Goal: Transaction & Acquisition: Purchase product/service

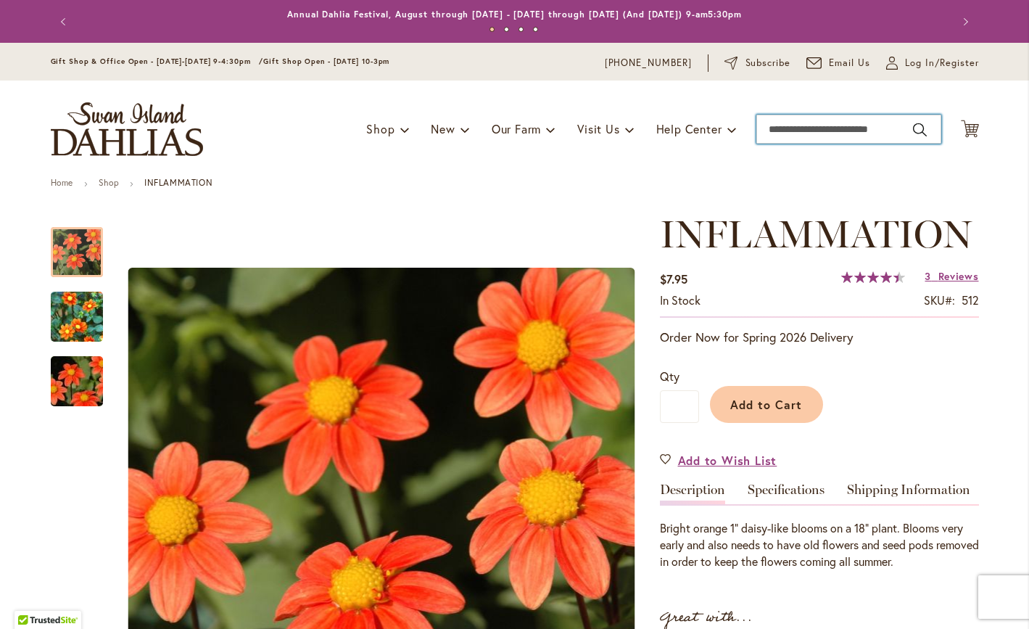
click at [813, 125] on input "Search" at bounding box center [849, 129] width 185 height 29
type input "**********"
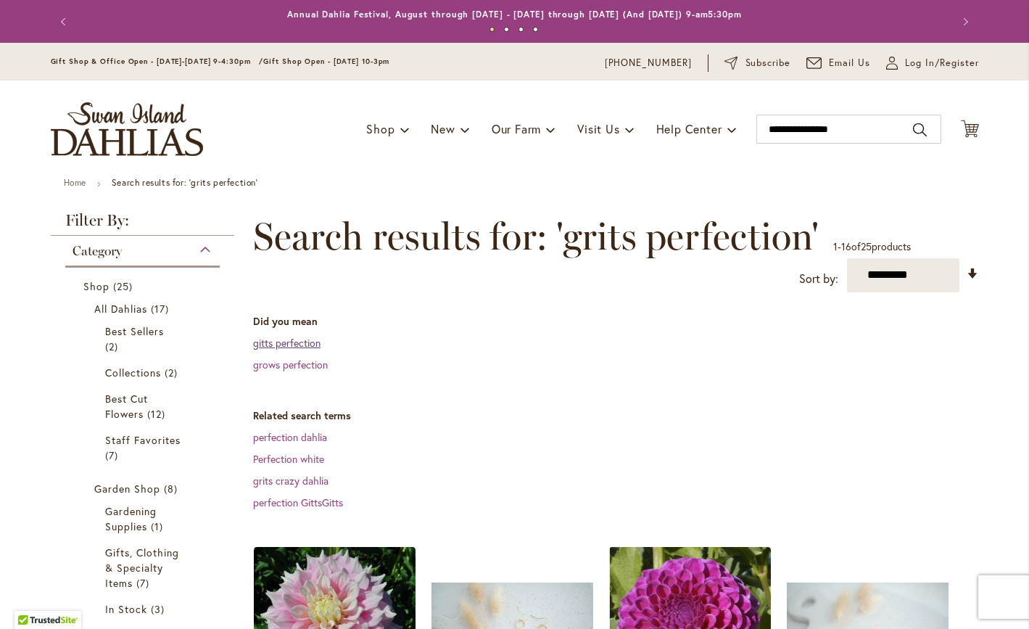
click at [303, 347] on link "gitts perfection" at bounding box center [286, 343] width 67 height 14
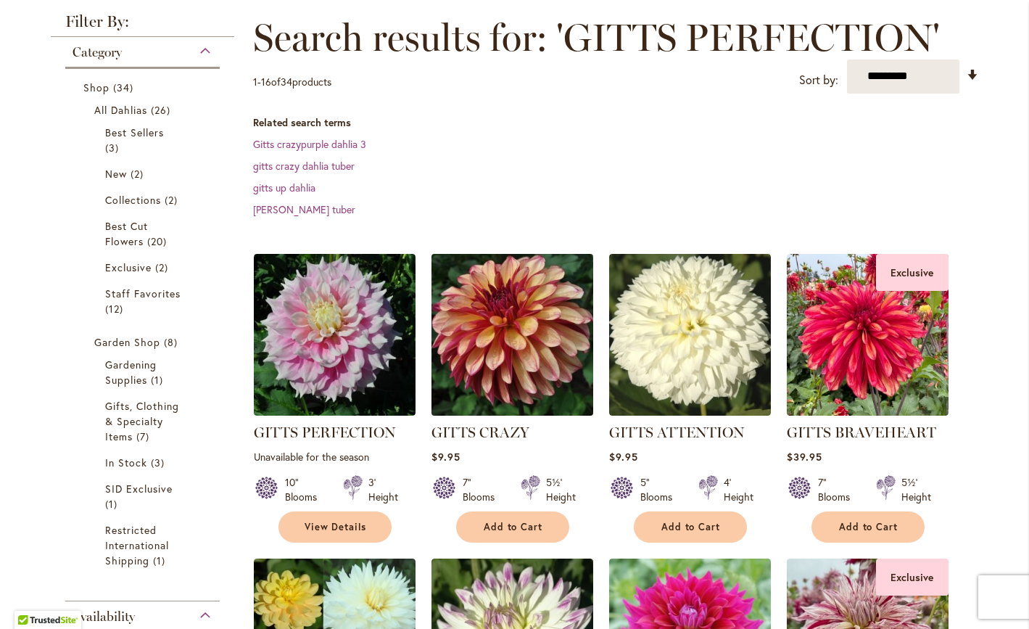
scroll to position [199, 0]
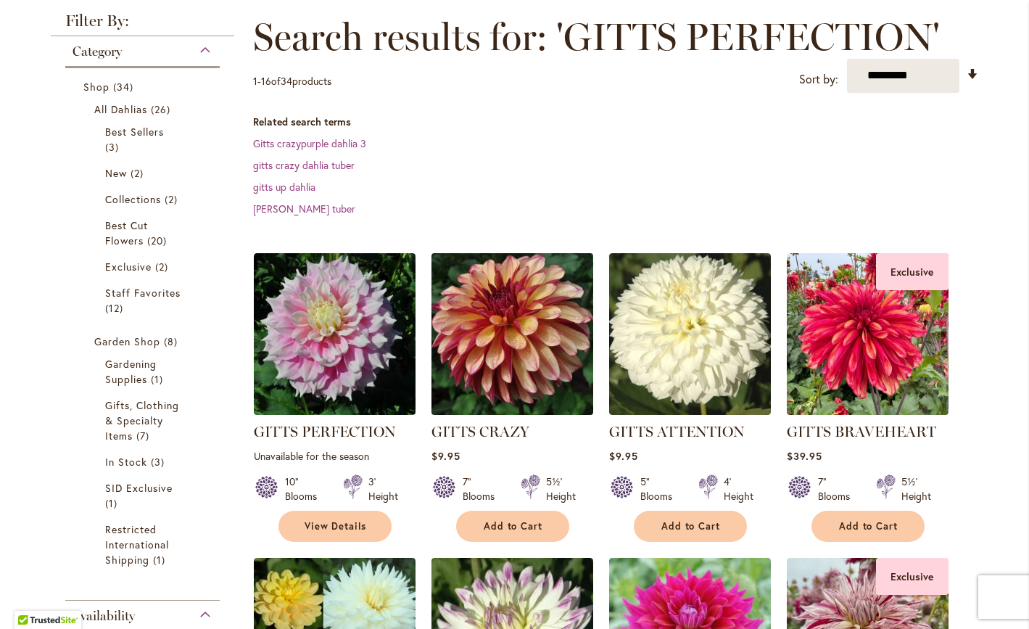
click at [524, 354] on img at bounding box center [512, 334] width 170 height 170
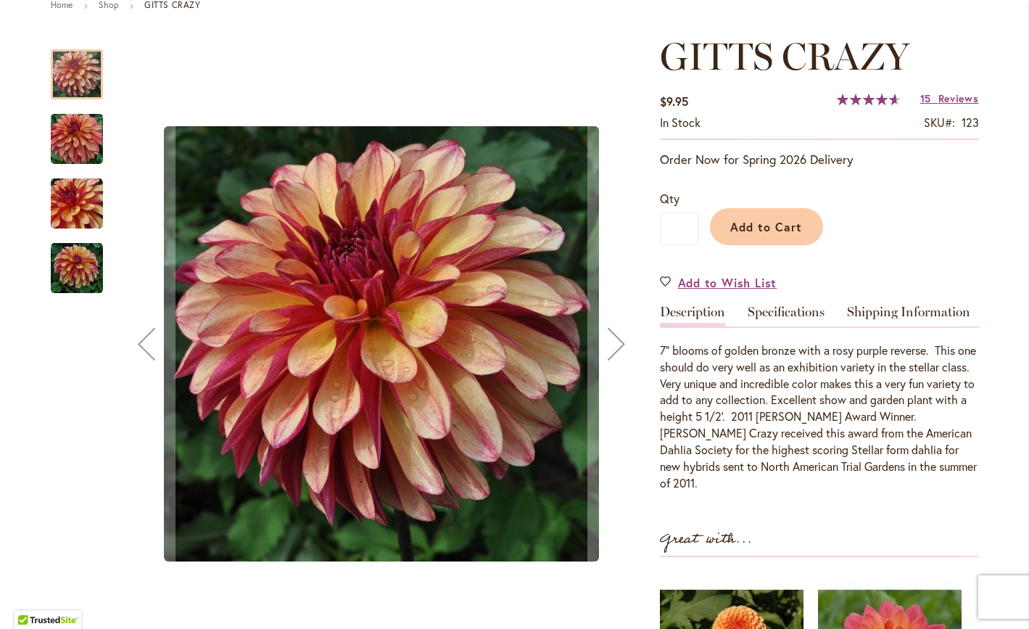
scroll to position [202, 0]
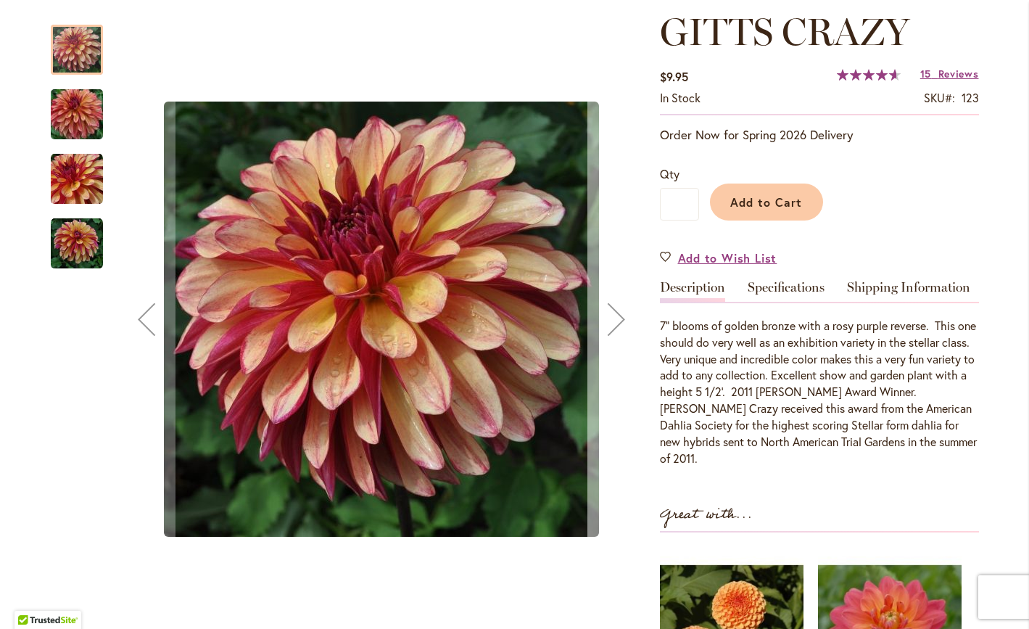
click at [608, 315] on div "Next" at bounding box center [617, 319] width 58 height 58
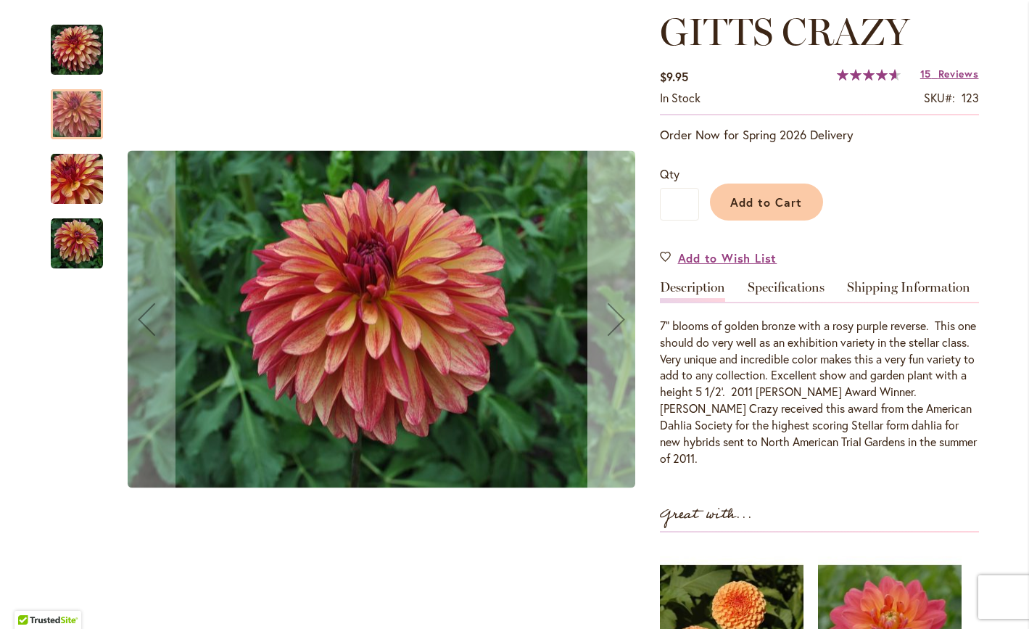
click at [612, 320] on div "Next" at bounding box center [617, 319] width 58 height 58
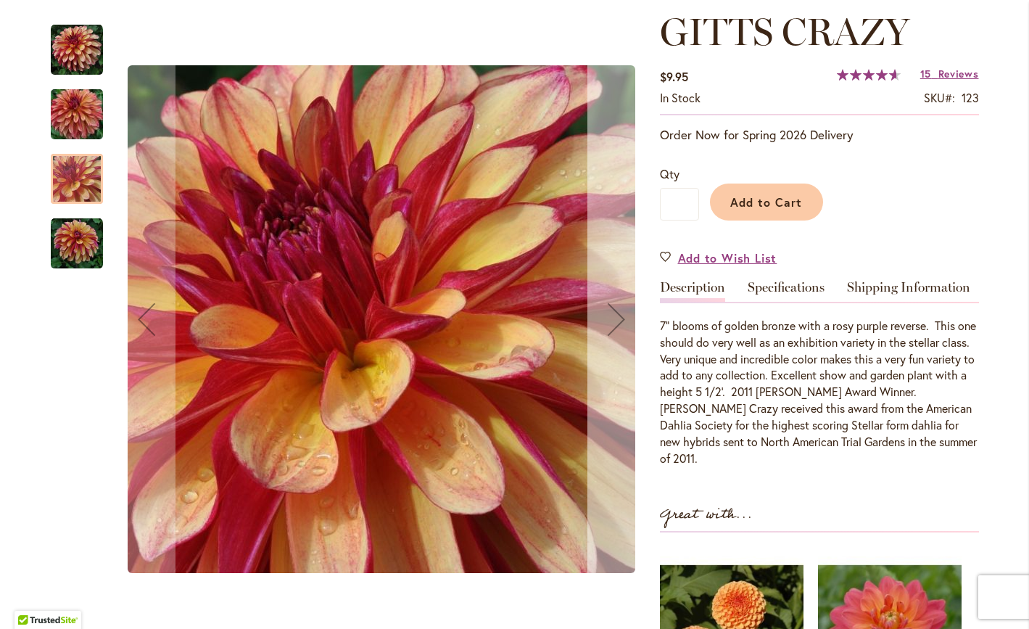
click at [612, 320] on div "Next" at bounding box center [617, 319] width 58 height 58
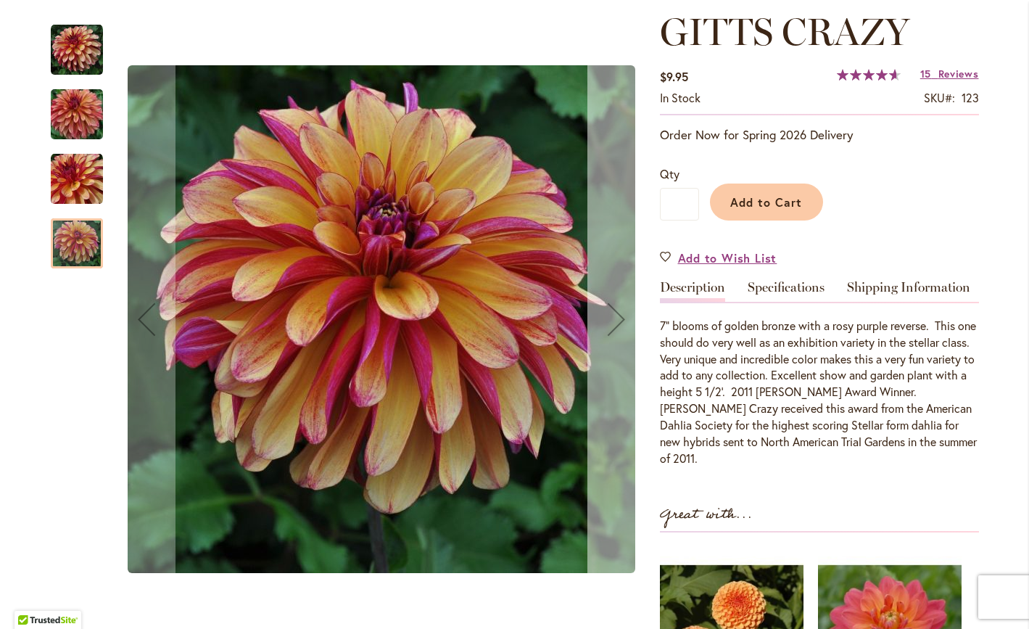
click at [612, 320] on div "Next" at bounding box center [617, 319] width 58 height 58
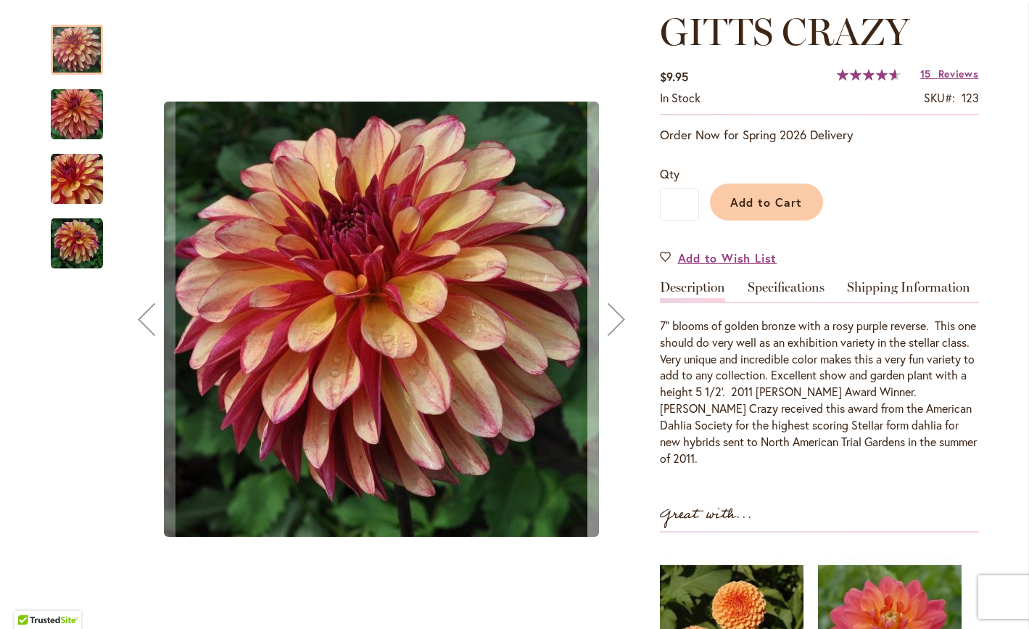
click at [612, 320] on div "Next" at bounding box center [617, 319] width 58 height 58
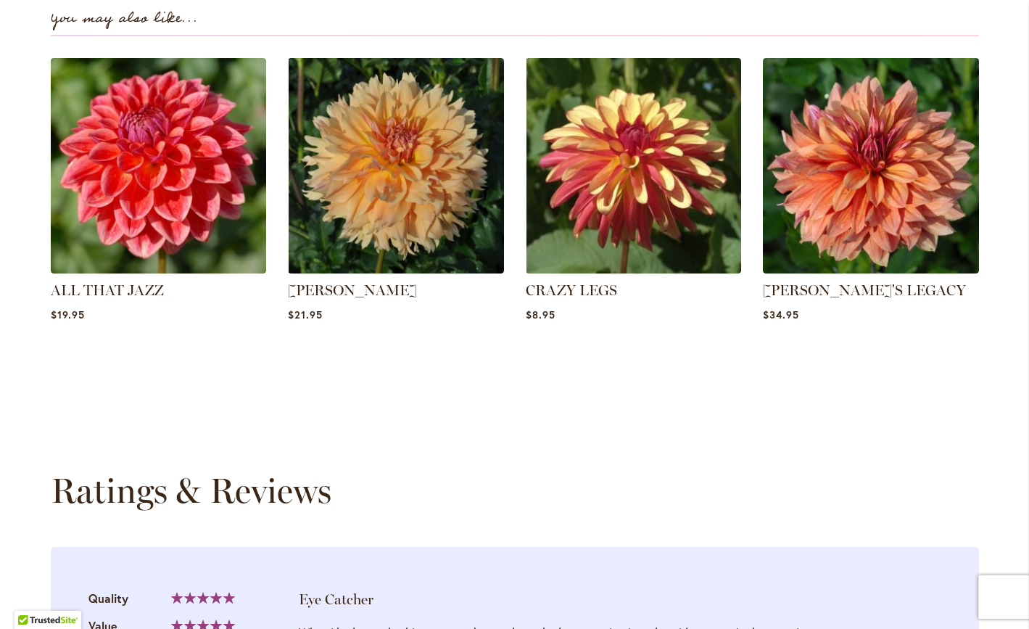
scroll to position [1016, 0]
